Goal: Navigation & Orientation: Find specific page/section

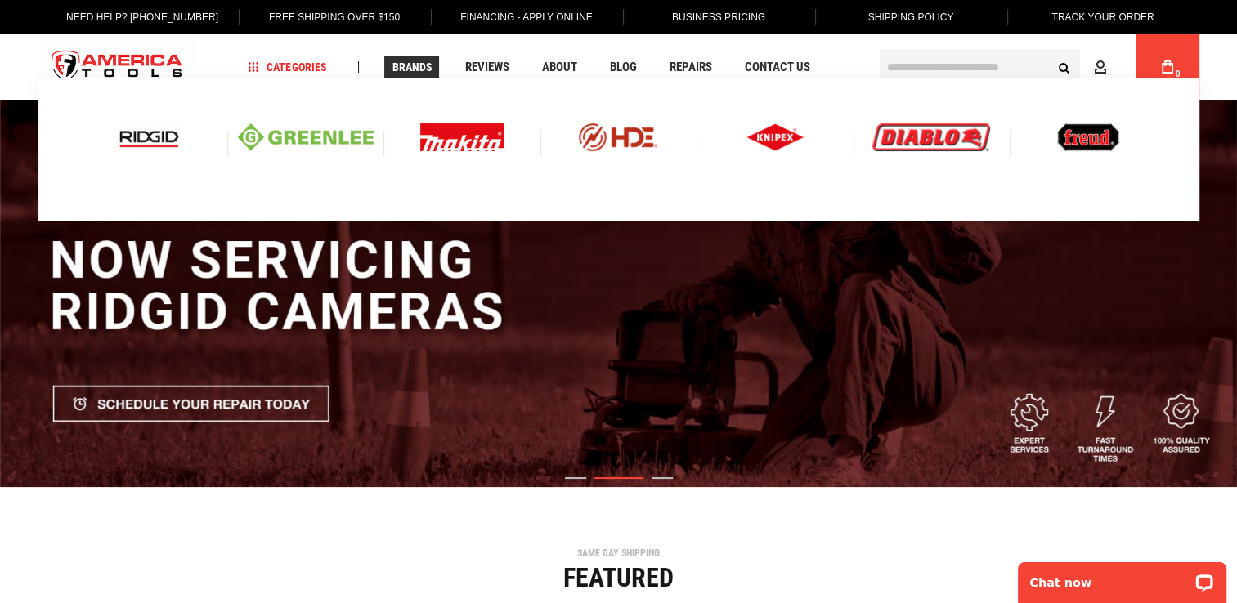
click at [136, 136] on img at bounding box center [149, 137] width 68 height 28
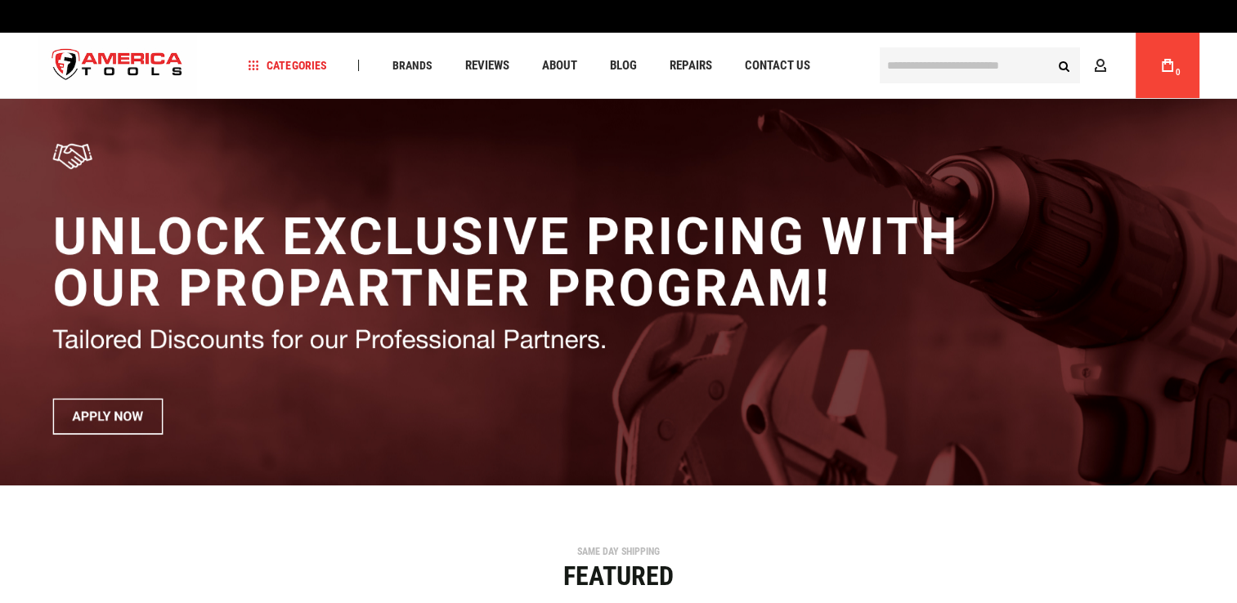
click at [913, 60] on input "text" at bounding box center [979, 65] width 200 height 36
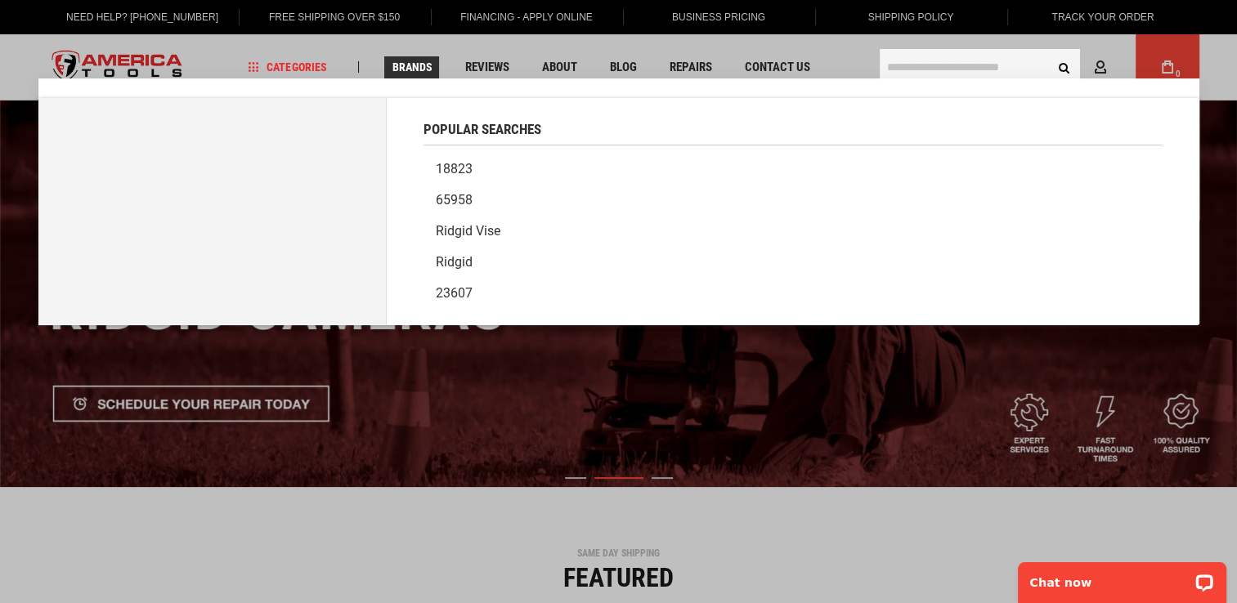
drag, startPoint x: 423, startPoint y: 61, endPoint x: 391, endPoint y: 61, distance: 31.1
click at [391, 61] on link "Brands" at bounding box center [411, 67] width 55 height 22
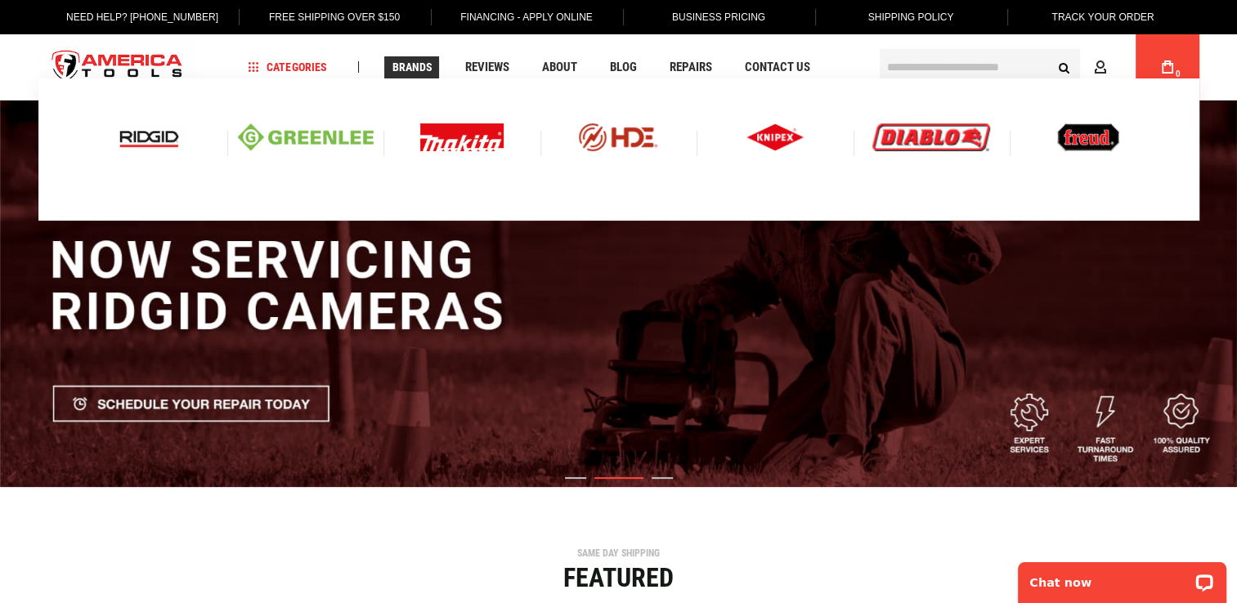
click at [153, 141] on img at bounding box center [149, 137] width 68 height 28
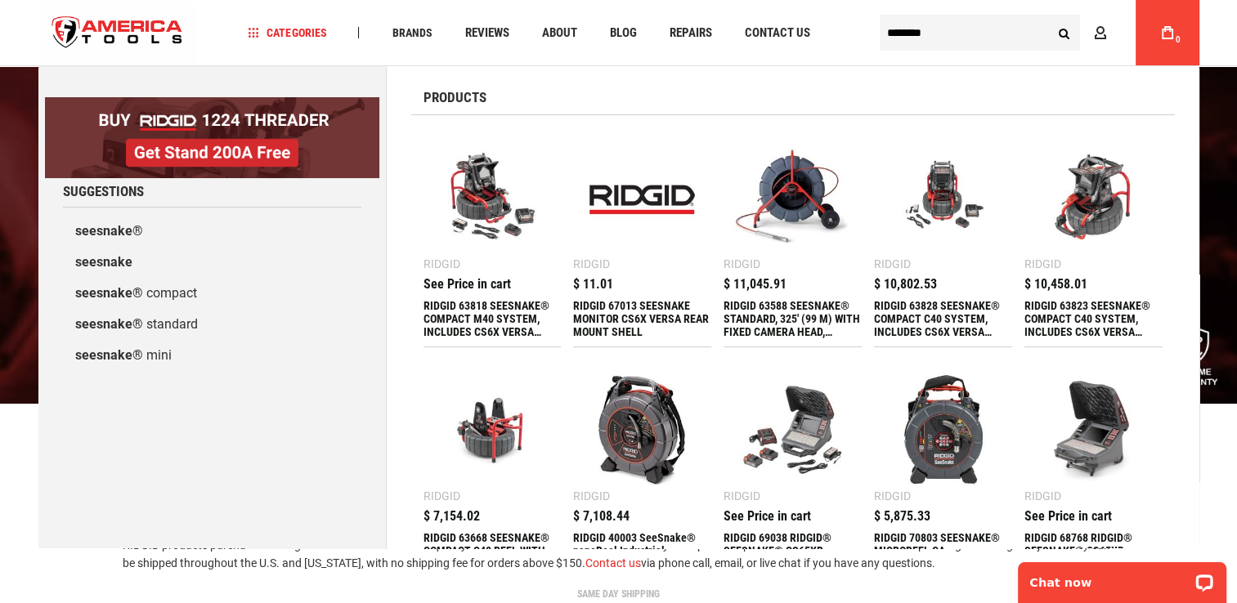
type input "********"
